Goal: Task Accomplishment & Management: Complete application form

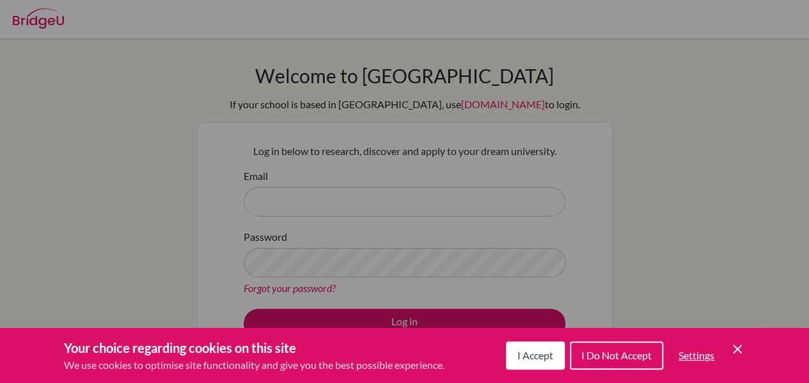
click at [537, 349] on span "I Accept" at bounding box center [536, 355] width 36 height 12
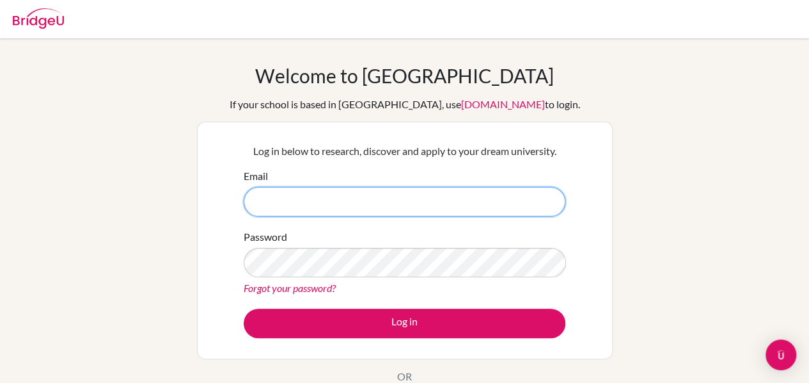
click at [397, 205] on input "Email" at bounding box center [405, 201] width 322 height 29
type input "[PERSON_NAME][EMAIL_ADDRESS][PERSON_NAME][DOMAIN_NAME]"
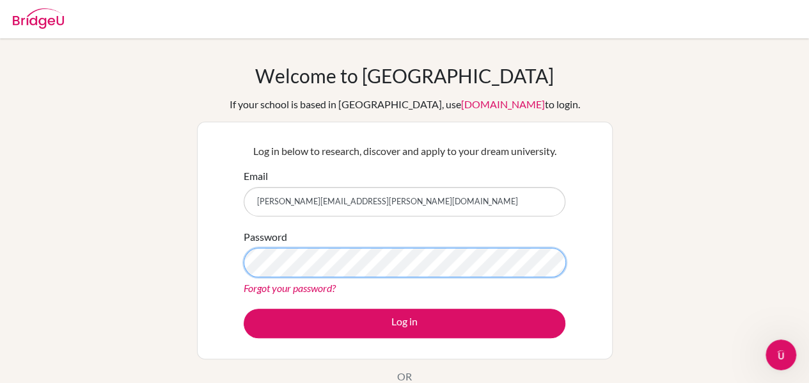
click at [244, 308] on button "Log in" at bounding box center [405, 322] width 322 height 29
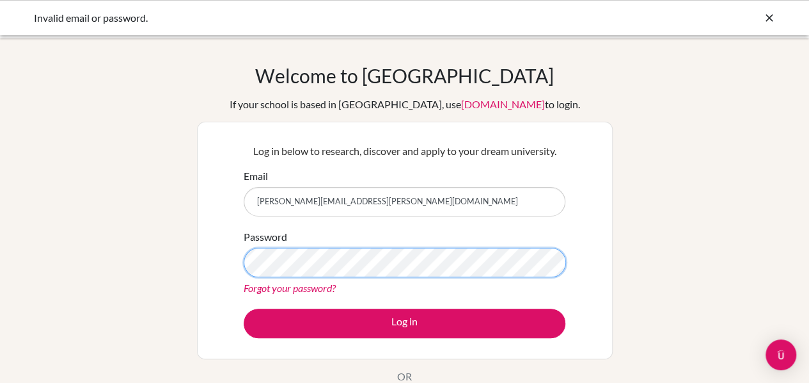
click at [244, 308] on button "Log in" at bounding box center [405, 322] width 322 height 29
